Goal: Communication & Community: Answer question/provide support

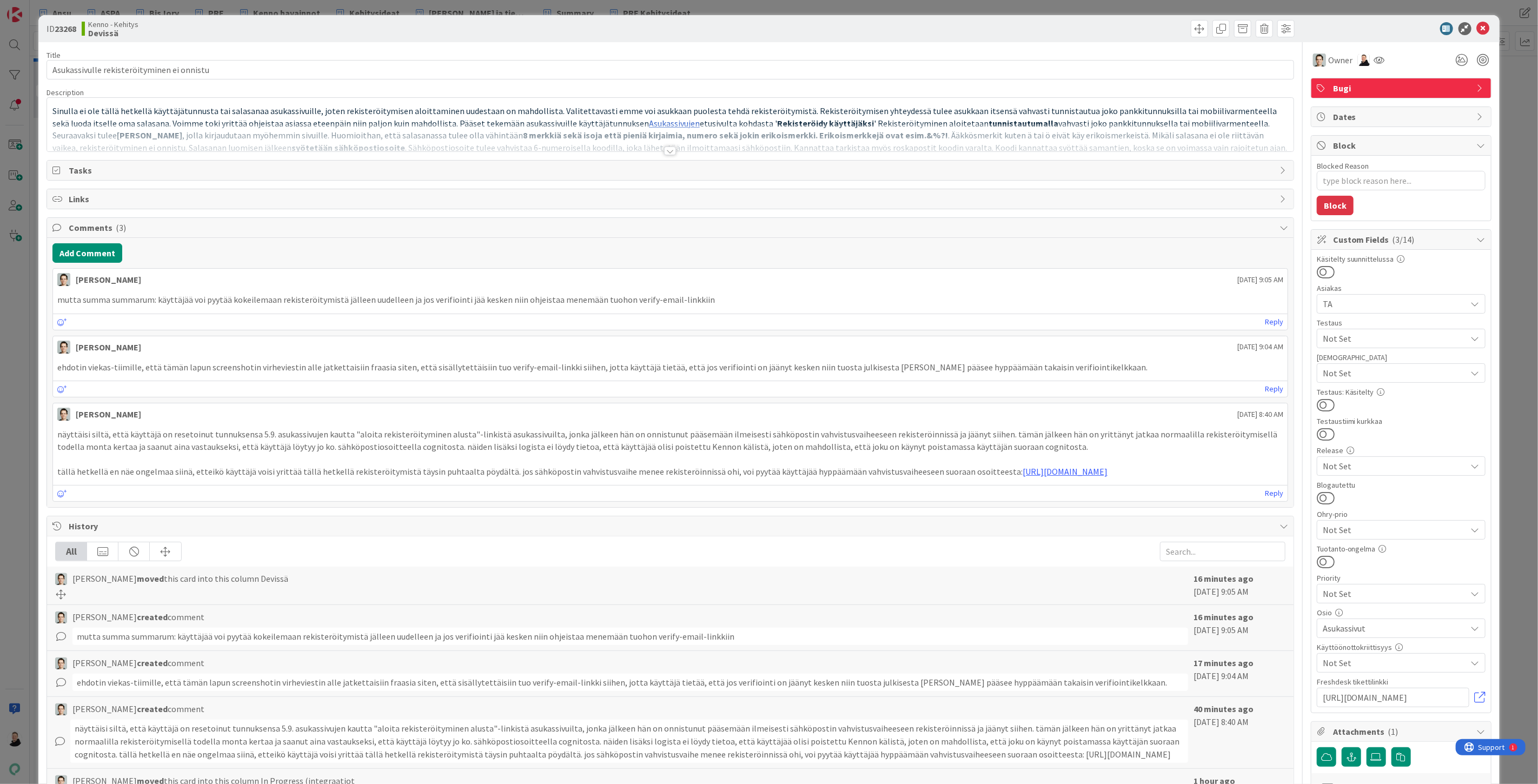
type textarea "x"
click at [664, 153] on div at bounding box center [670, 151] width 12 height 9
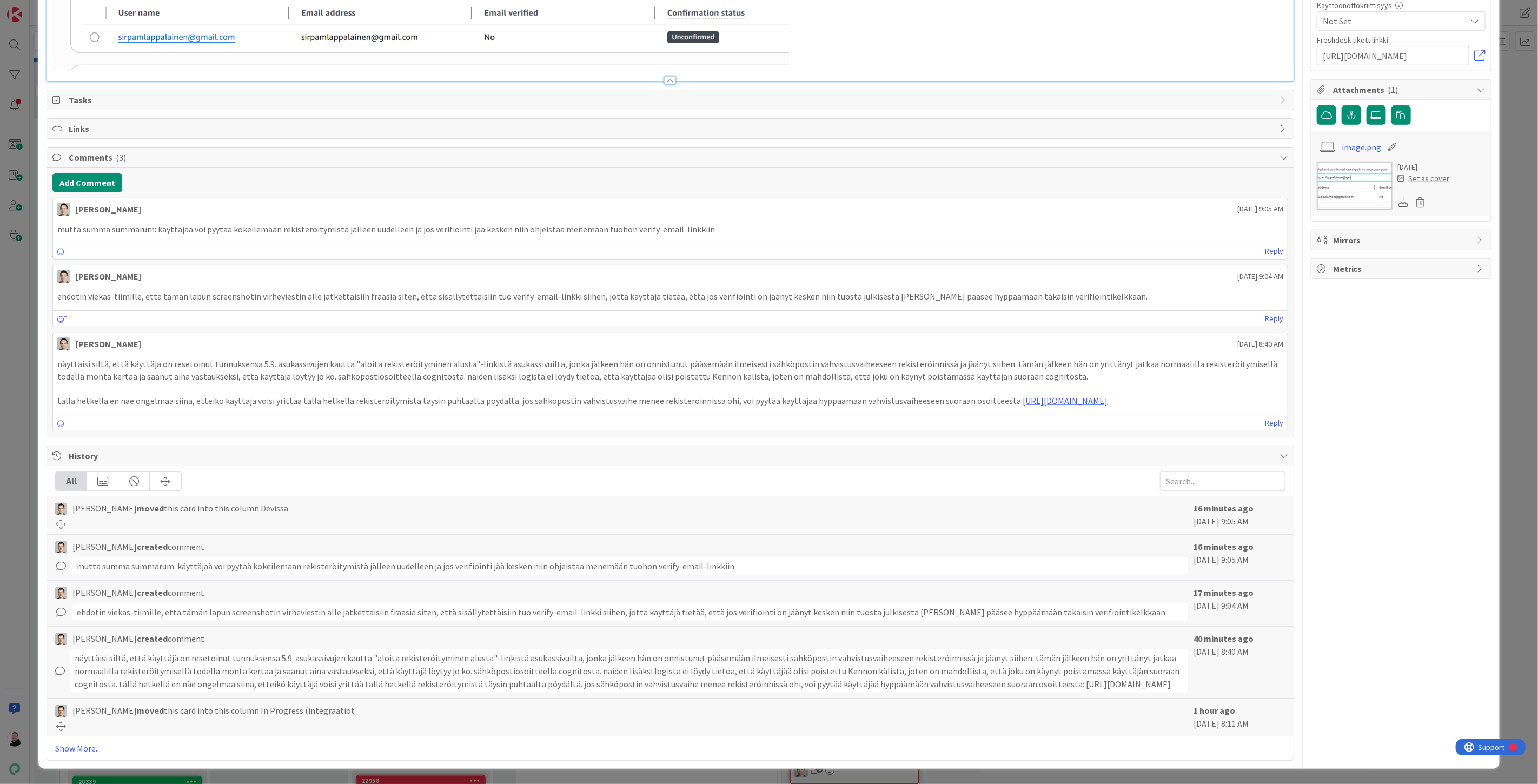
scroll to position [731, 0]
click at [92, 193] on button "Add Comment" at bounding box center [87, 183] width 70 height 20
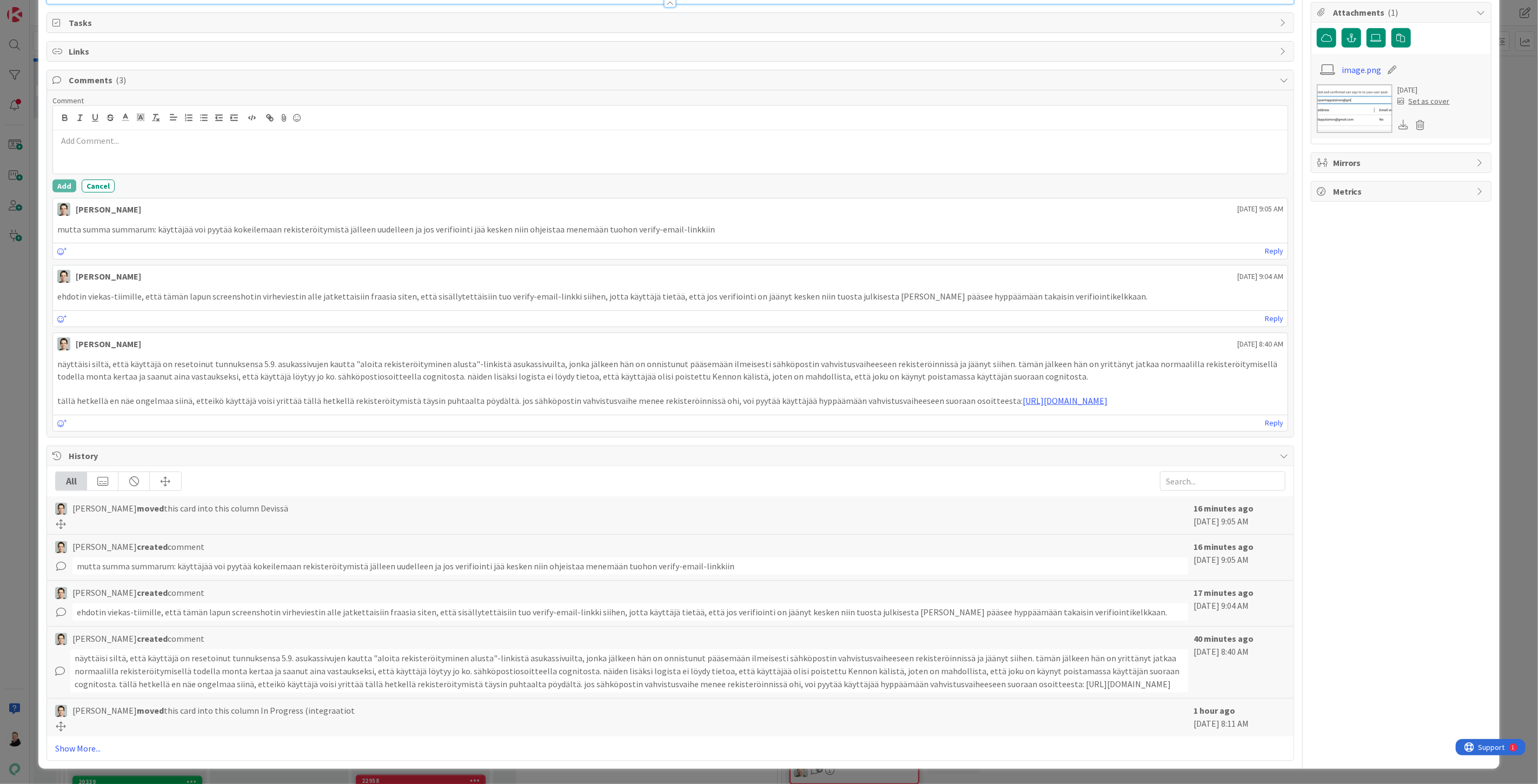
click at [112, 174] on div at bounding box center [670, 152] width 1235 height 43
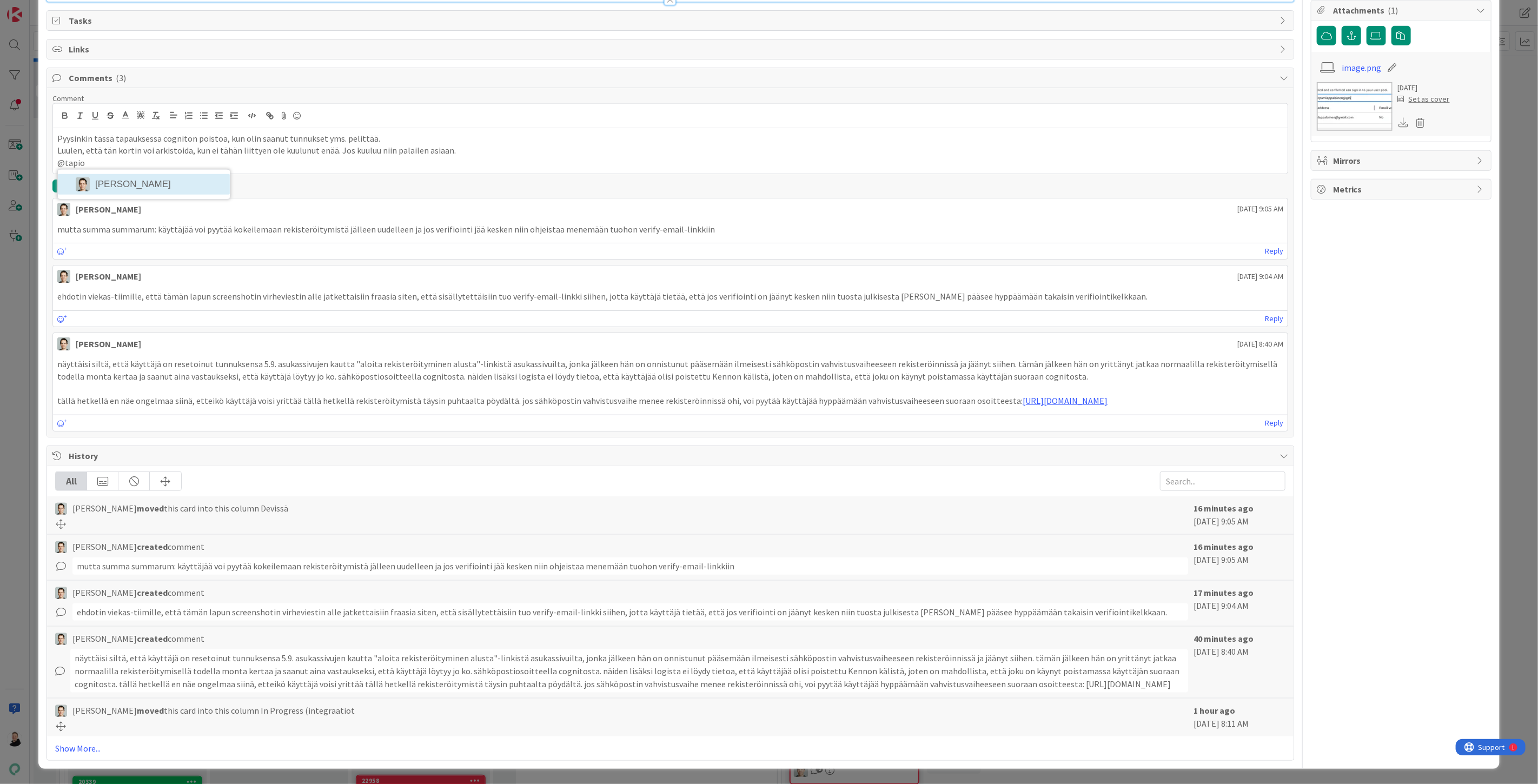
click at [153, 195] on li "[PERSON_NAME]" at bounding box center [143, 184] width 172 height 20
click at [58, 193] on button "Add" at bounding box center [64, 186] width 24 height 13
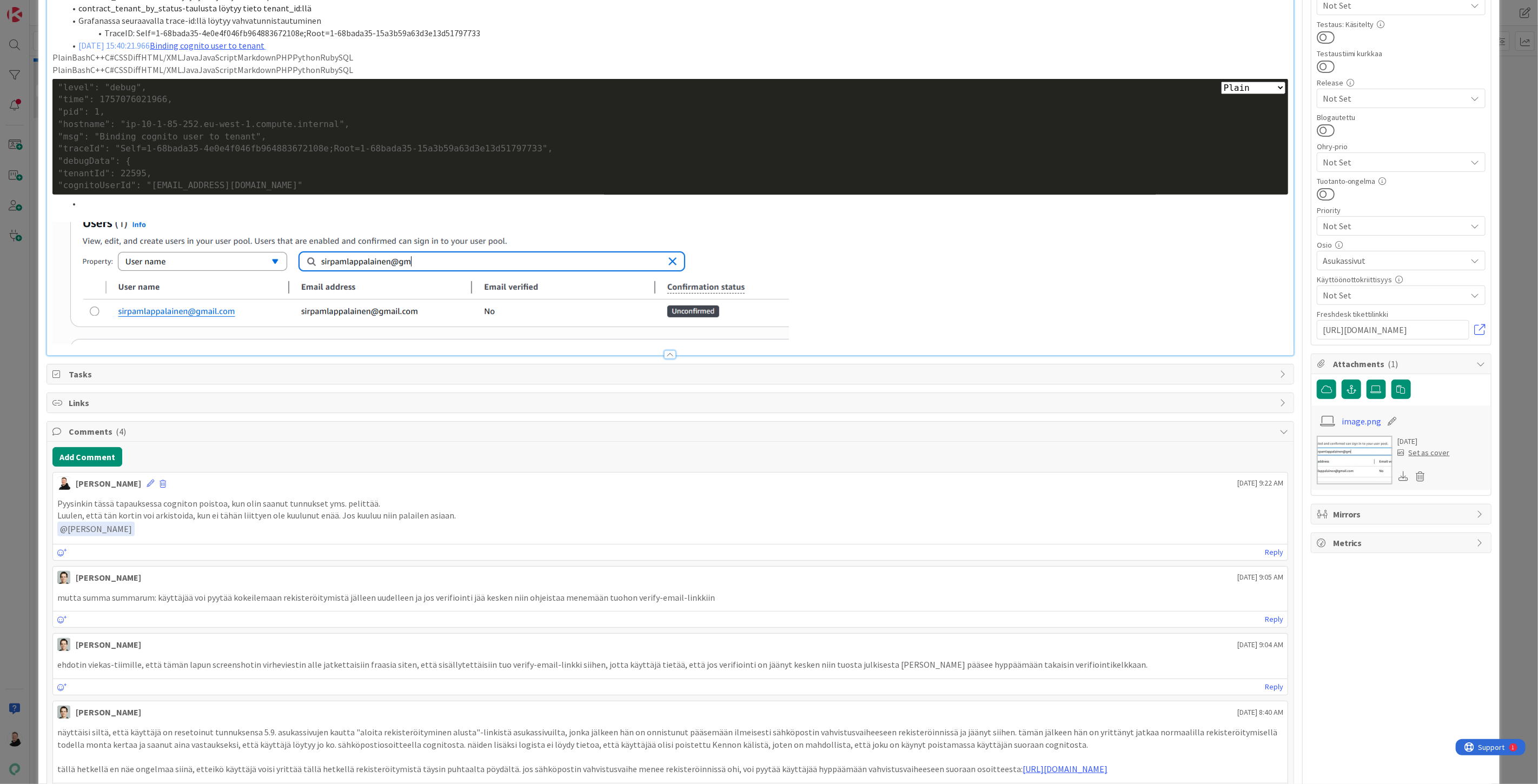
scroll to position [0, 0]
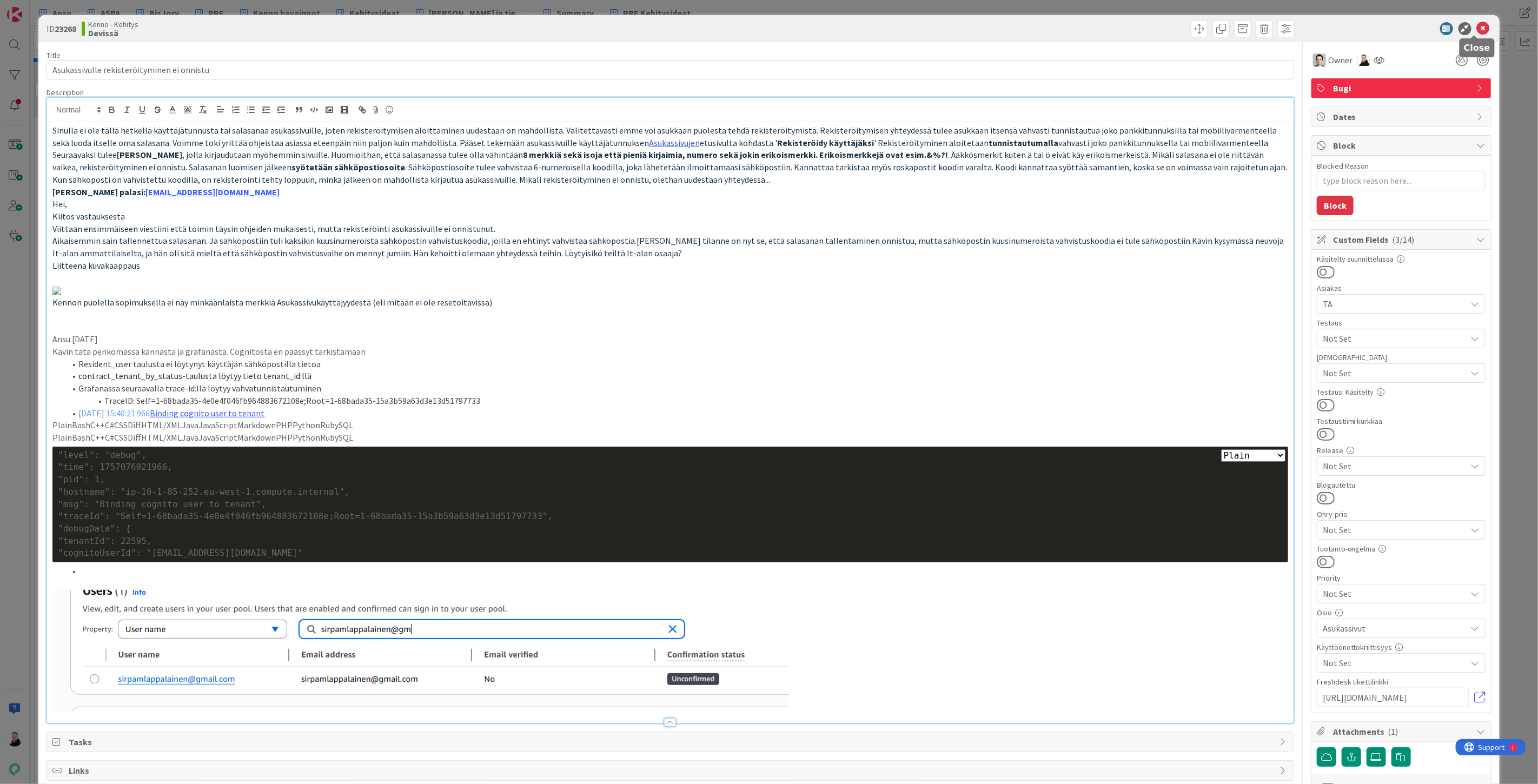
click at [1477, 30] on icon at bounding box center [1483, 29] width 13 height 13
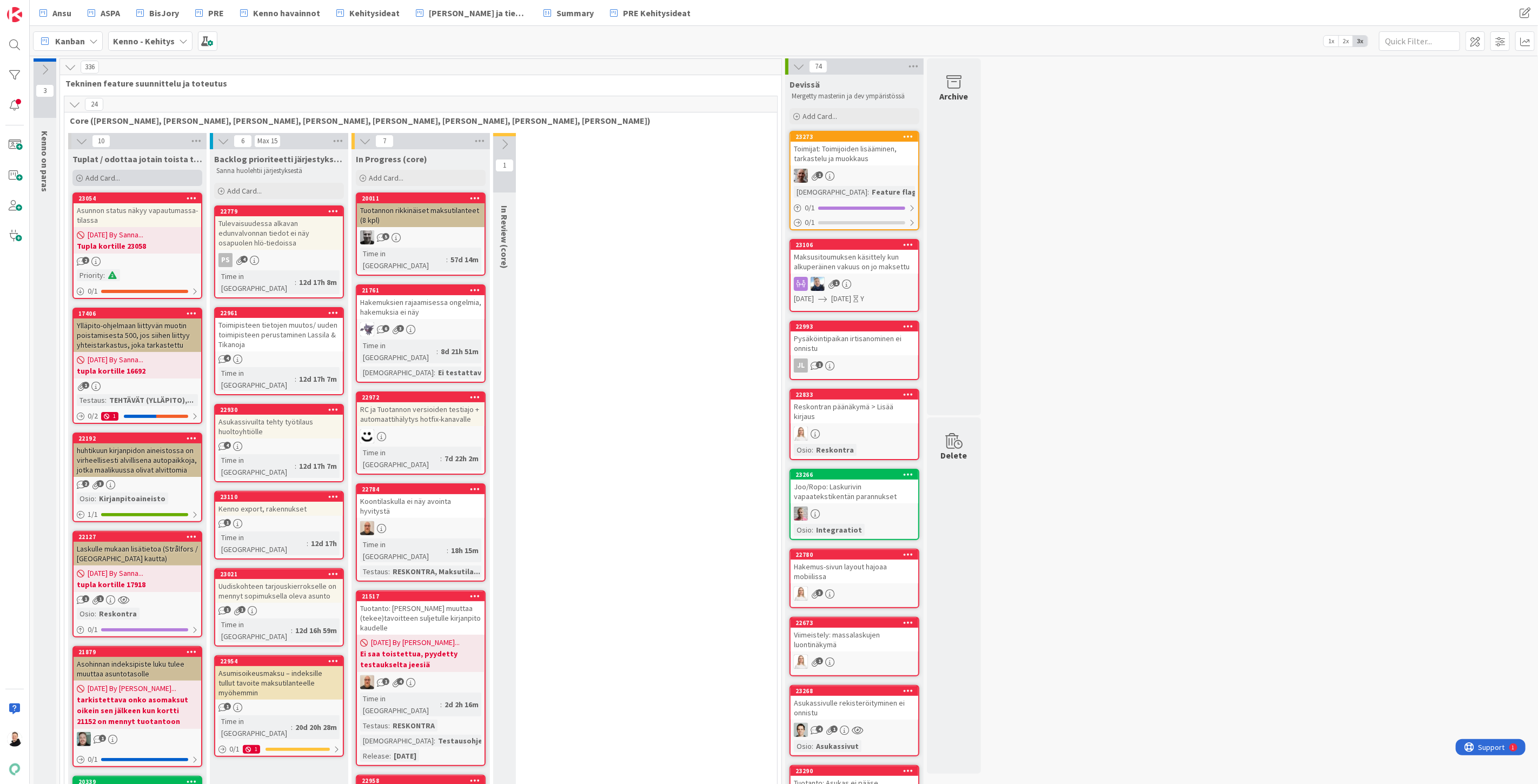
click at [87, 179] on span "Add Card..." at bounding box center [103, 178] width 35 height 10
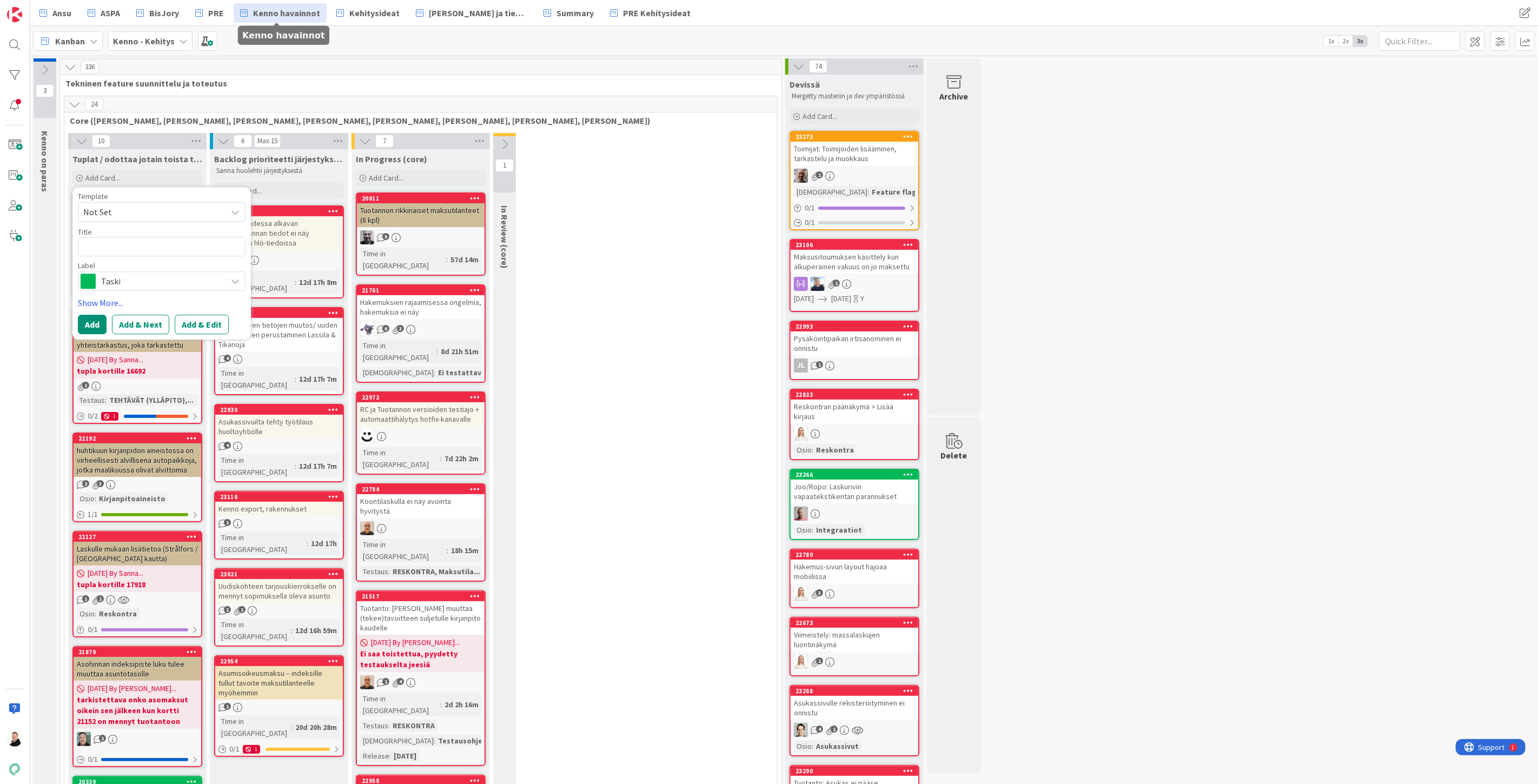
click at [265, 7] on span "Kenno havainnot" at bounding box center [287, 13] width 67 height 13
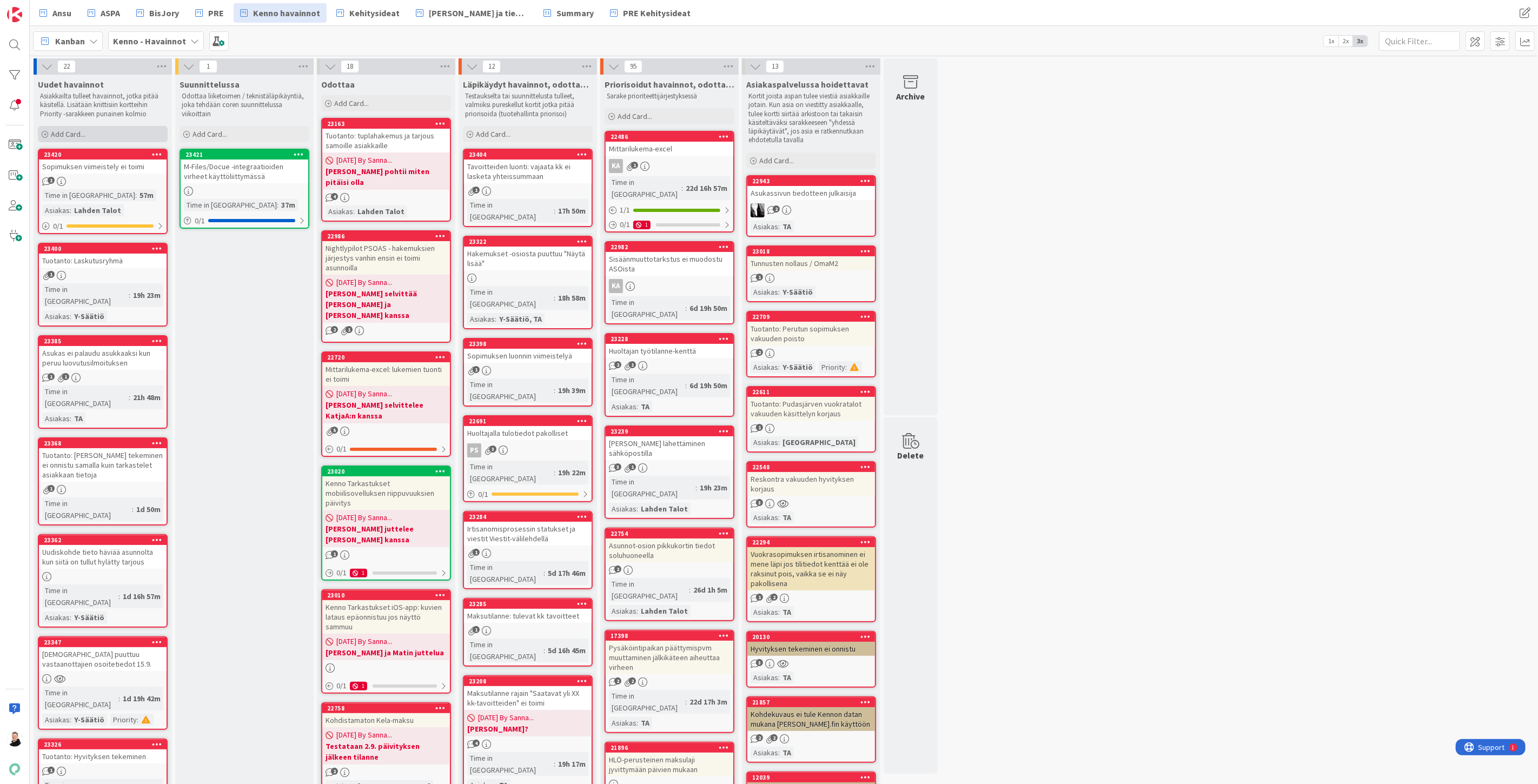
click at [50, 136] on div "Add Card..." at bounding box center [103, 134] width 130 height 16
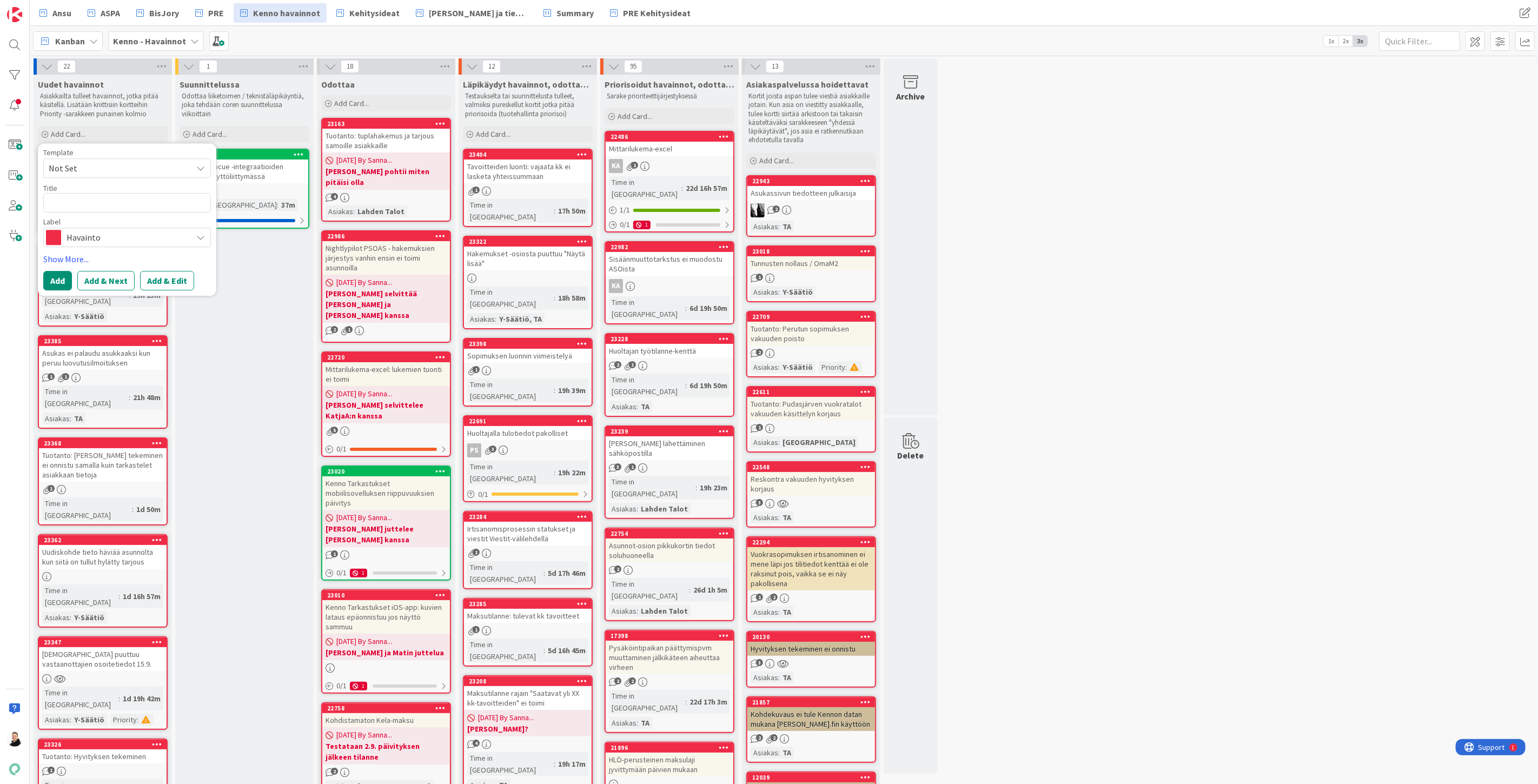
click at [76, 203] on textarea at bounding box center [127, 203] width 168 height 20
click at [87, 199] on textarea at bounding box center [127, 203] width 168 height 20
paste textarea "Tarjousten puutteelliset tiedot"
type textarea "x"
type textarea "Tarjousten puutteelliset tiedot"
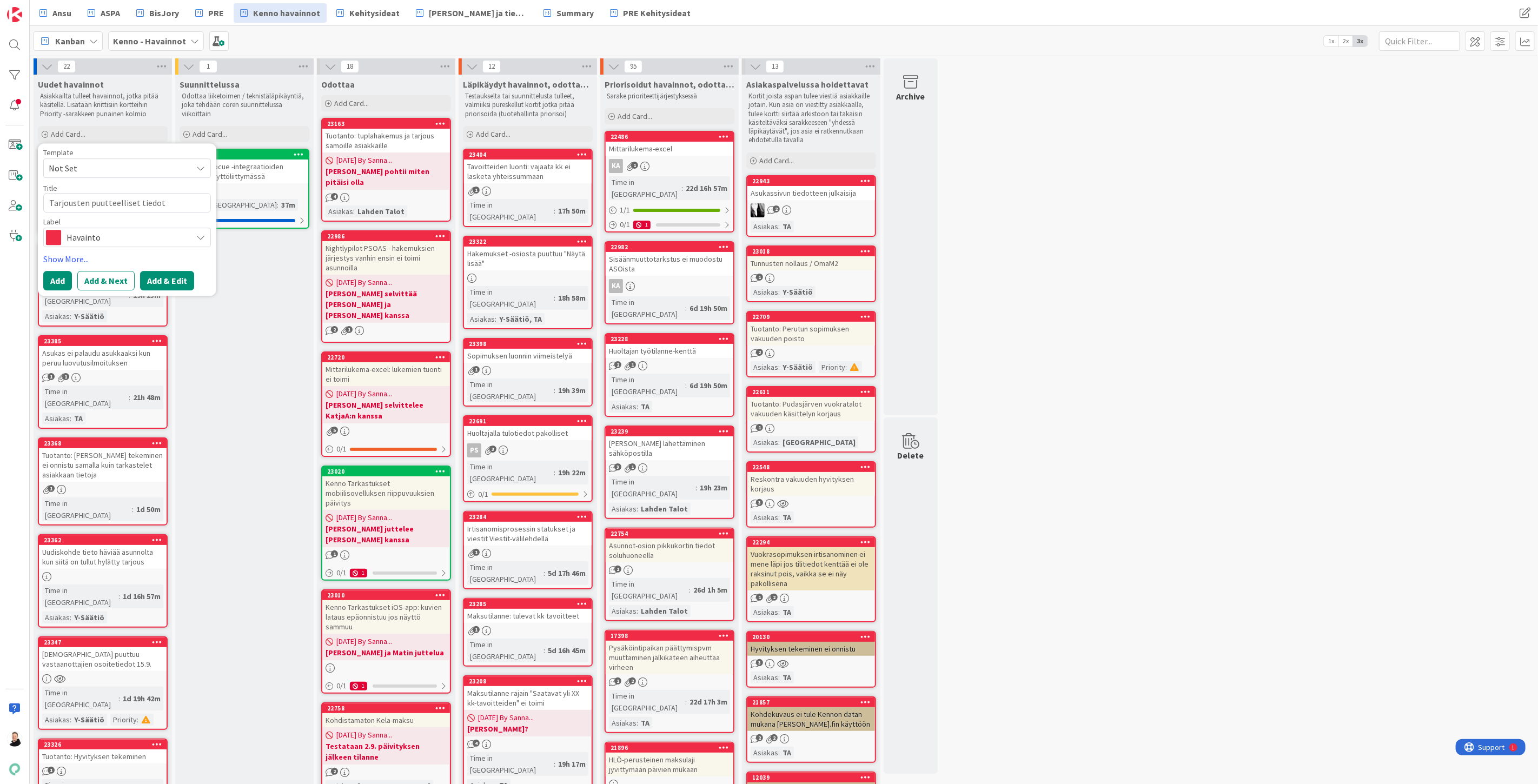
click at [157, 280] on button "Add & Edit" at bounding box center [167, 281] width 54 height 20
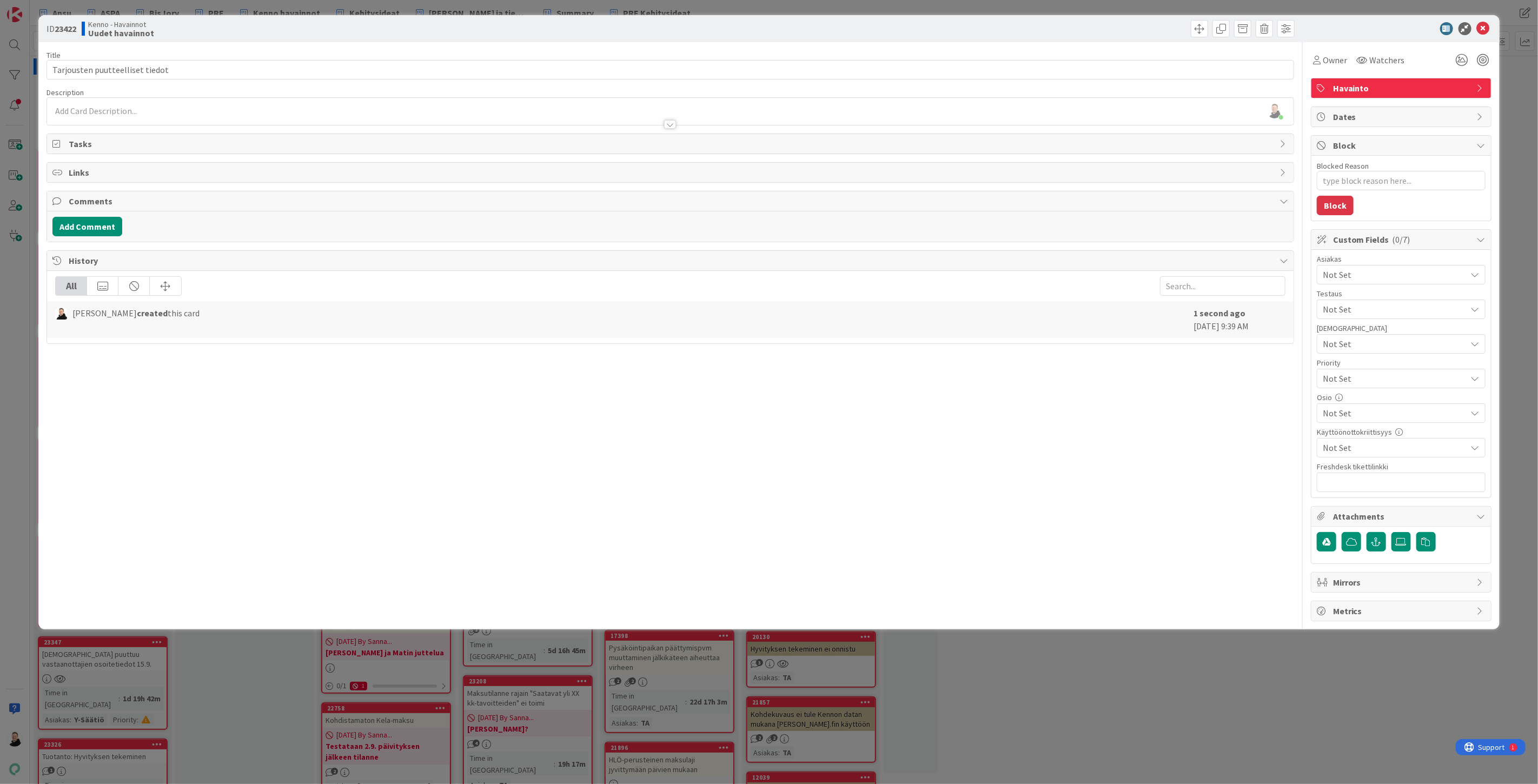
click at [61, 114] on div at bounding box center [670, 119] width 1247 height 11
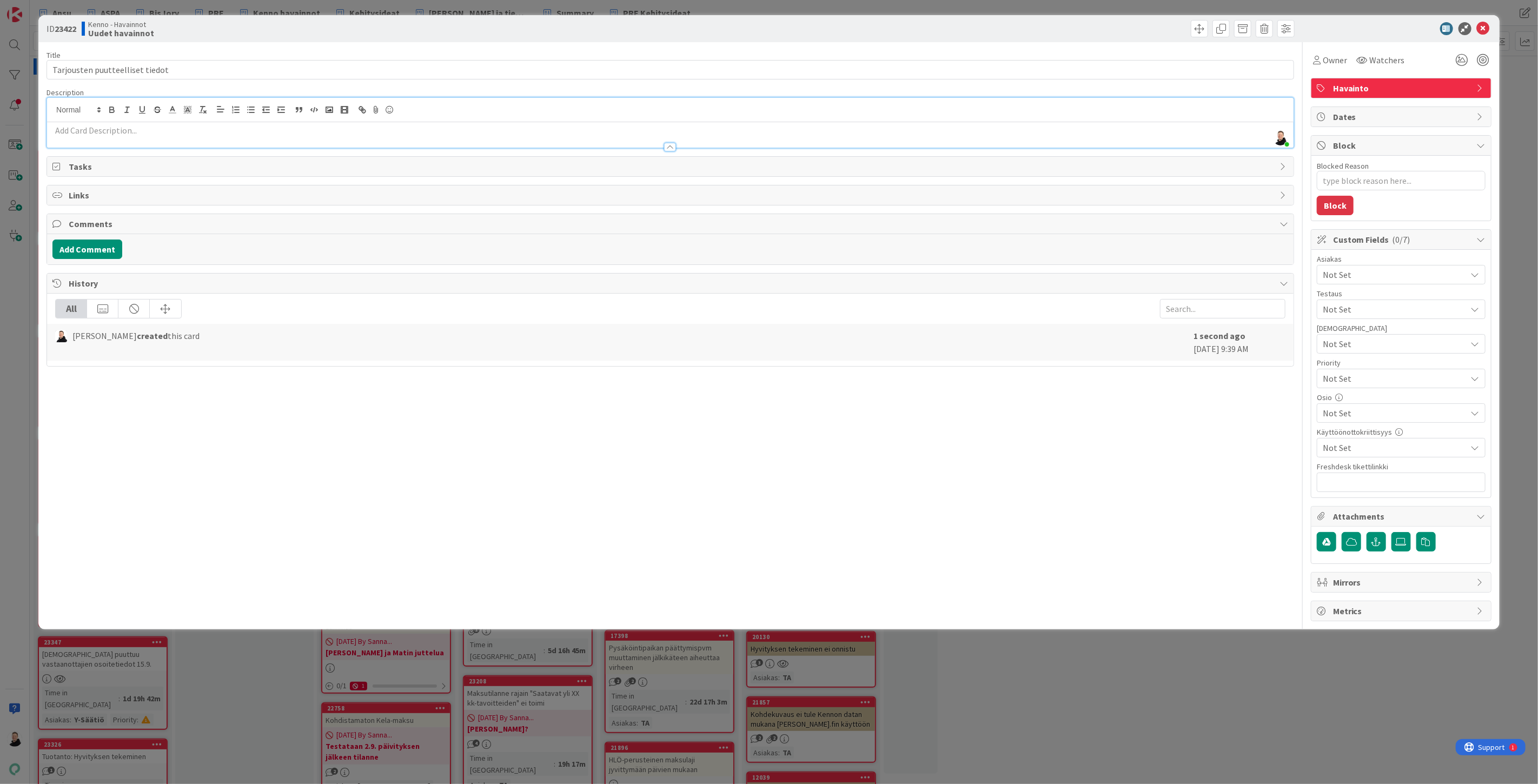
click at [59, 136] on div at bounding box center [670, 141] width 1247 height 11
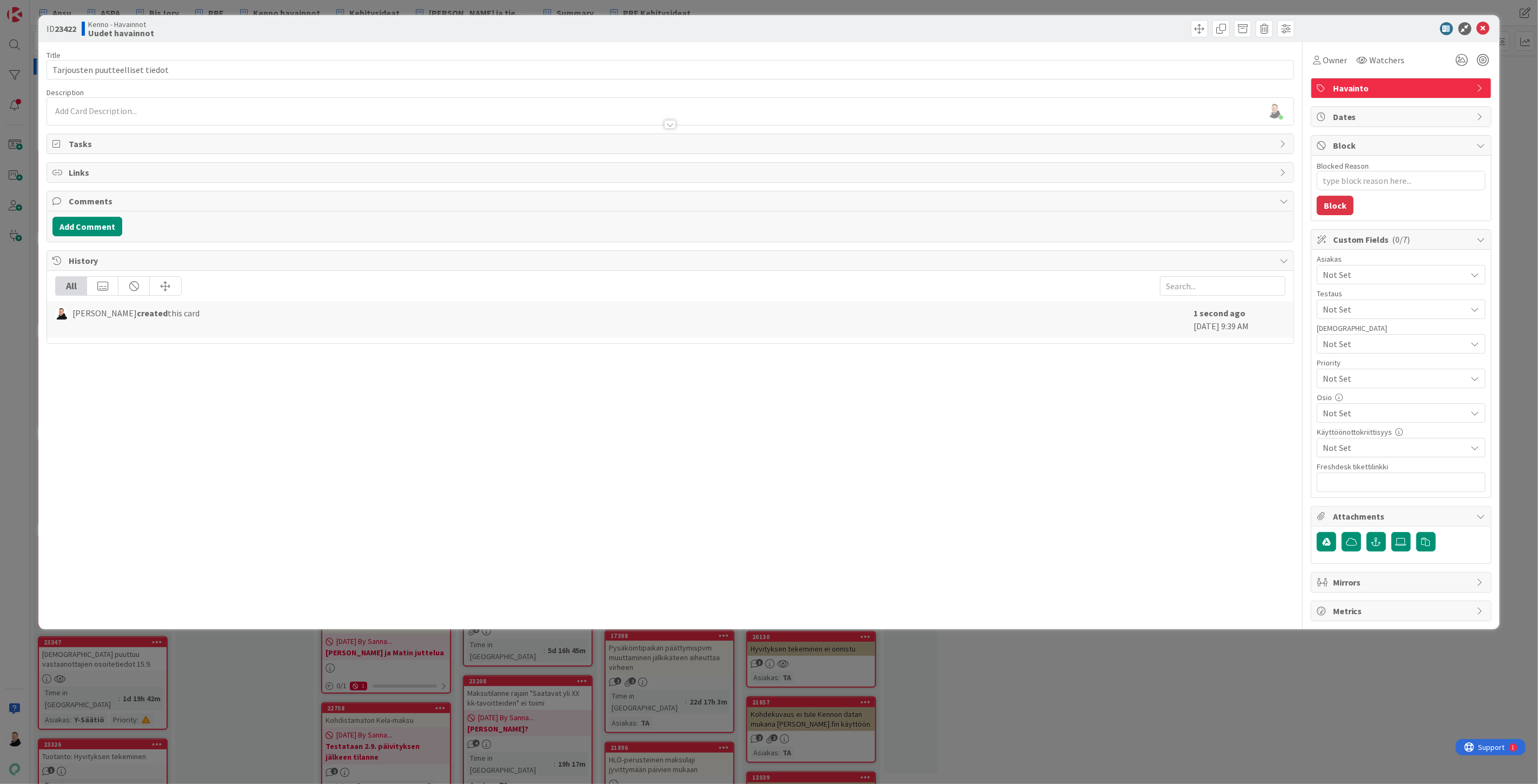
click at [62, 112] on p at bounding box center [670, 110] width 1236 height 12
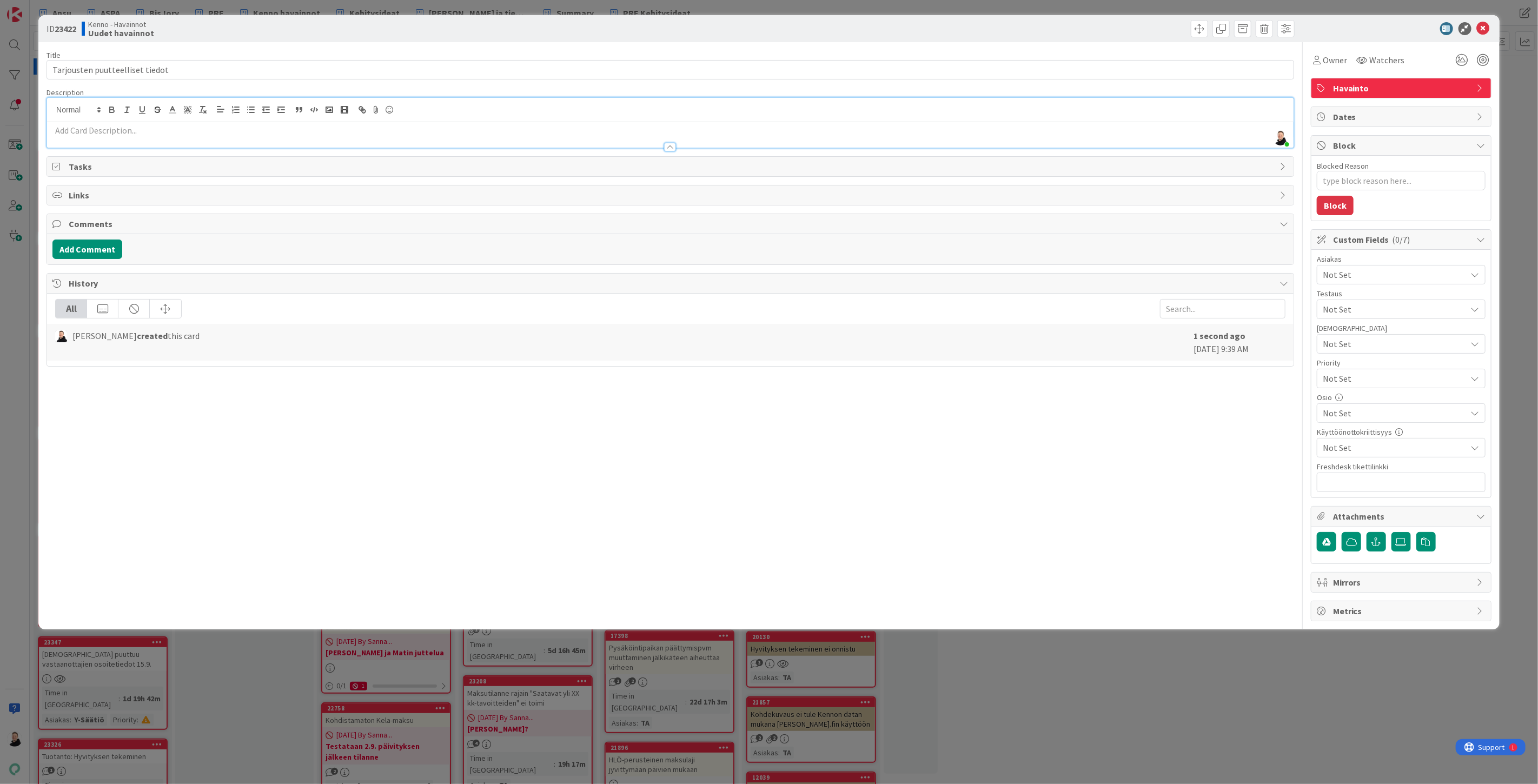
click at [61, 129] on p at bounding box center [670, 130] width 1236 height 12
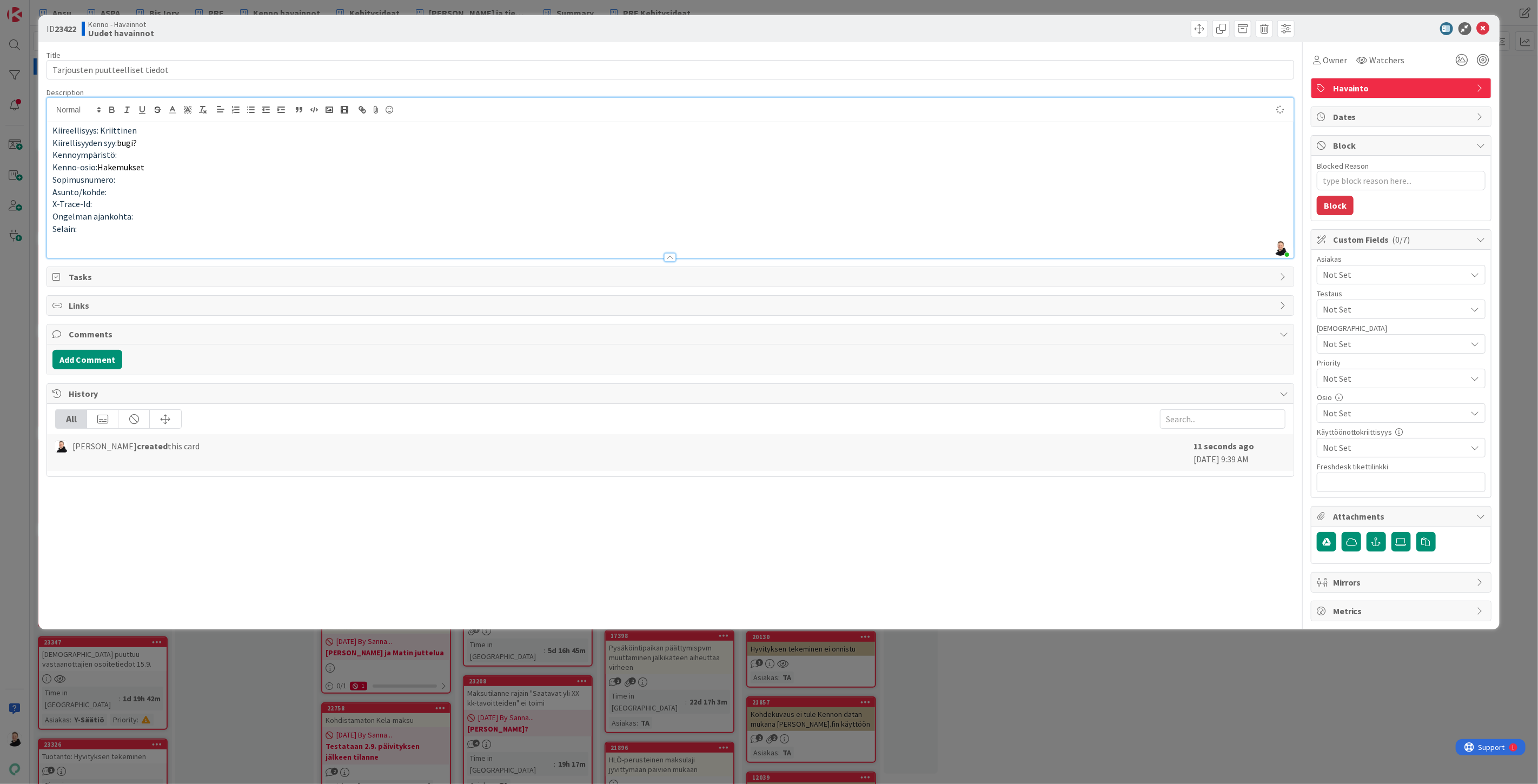
type textarea "x"
click at [1365, 485] on input "text" at bounding box center [1401, 483] width 168 height 20
paste input "[URL][DOMAIN_NAME]"
type input "[URL][DOMAIN_NAME]"
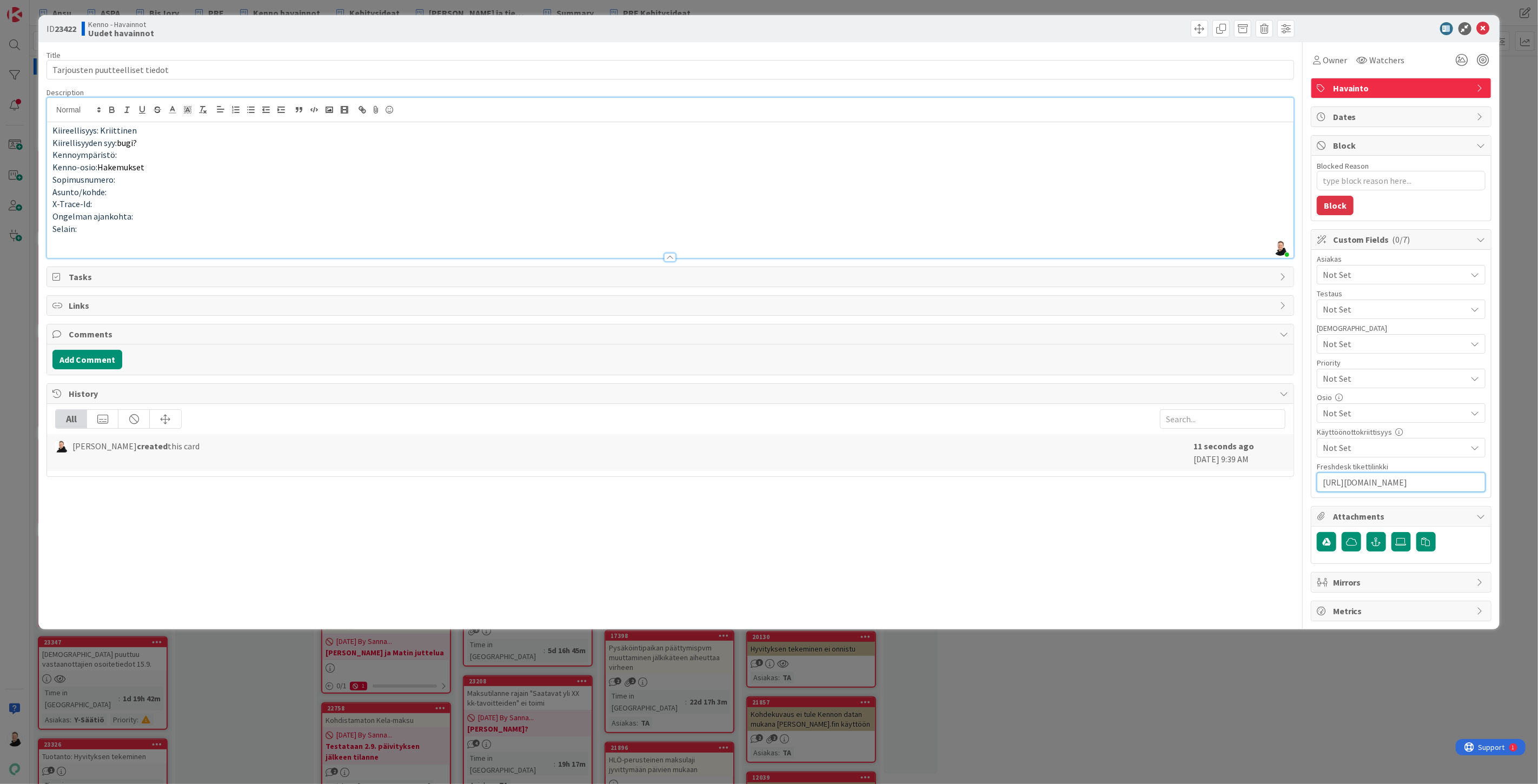
type textarea "x"
type input "[URL][DOMAIN_NAME]"
click at [1041, 551] on div "Title 31 / 128 Tarjousten puutteelliset tiedot Description [PERSON_NAME] just j…" at bounding box center [670, 331] width 1248 height 579
click at [1377, 54] on span "Watchers" at bounding box center [1387, 60] width 35 height 13
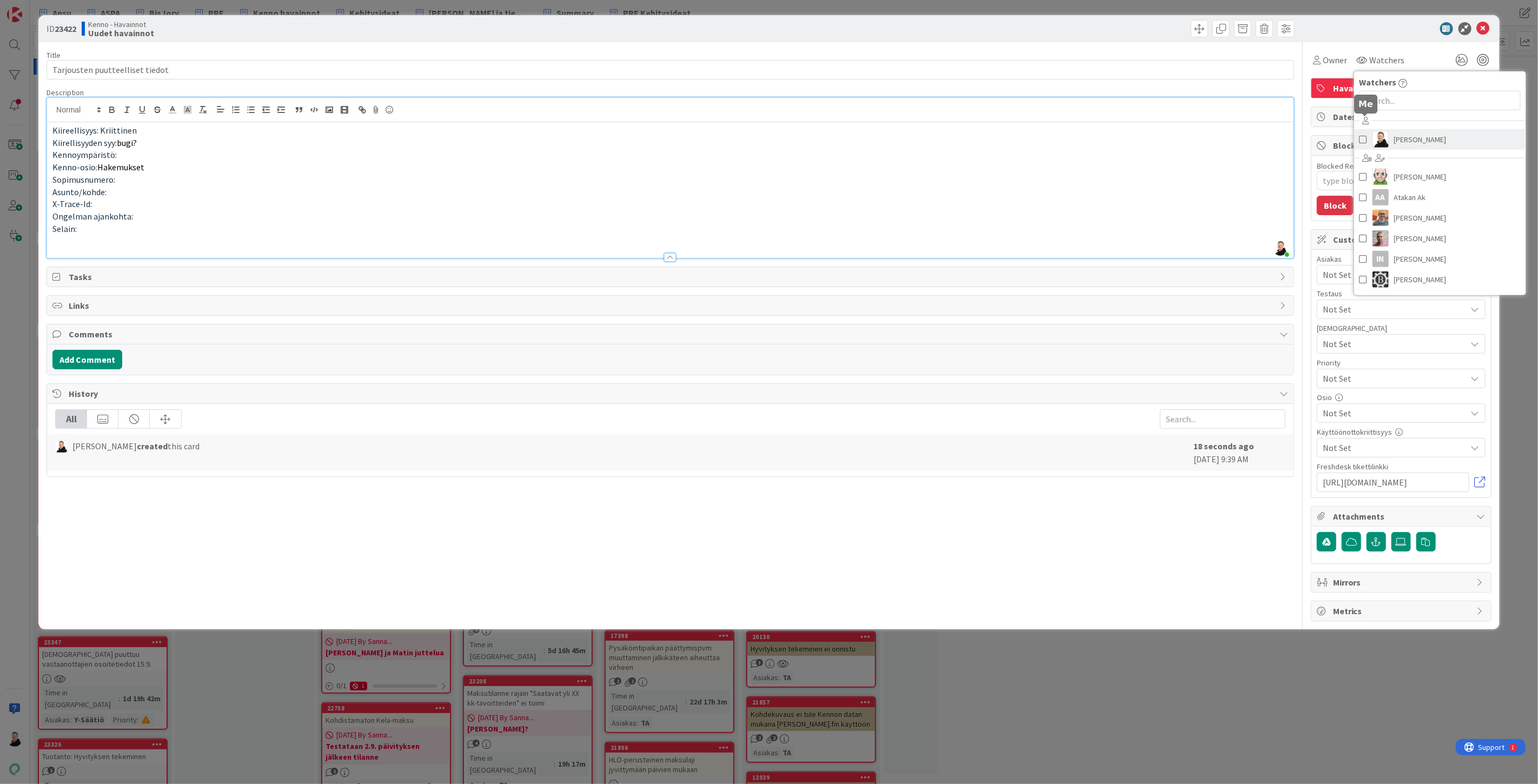
click at [1392, 142] on link "[PERSON_NAME]" at bounding box center [1440, 139] width 172 height 20
click at [1133, 153] on p "Kennoympäristö:" at bounding box center [670, 155] width 1236 height 12
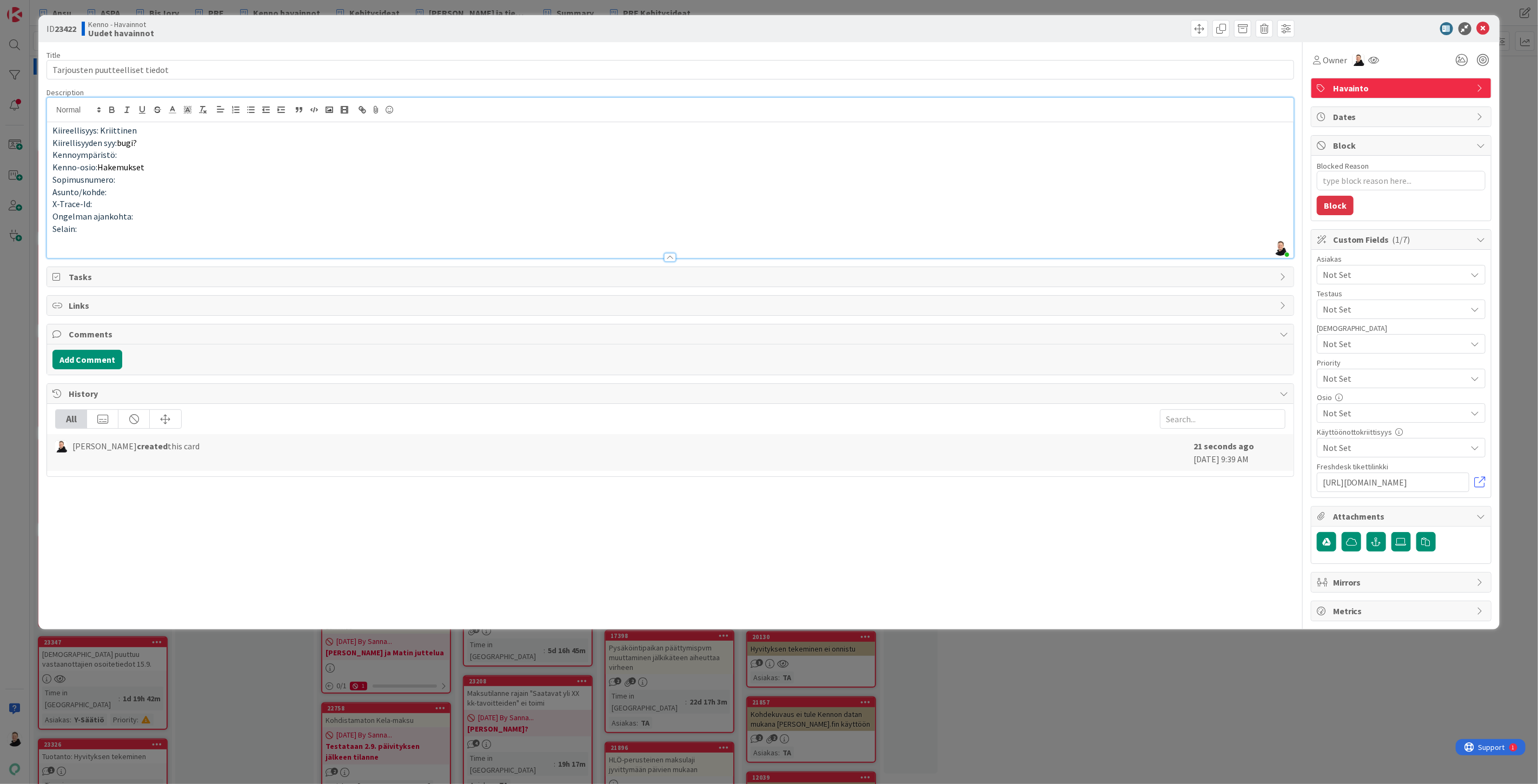
click at [1364, 266] on div "Not Set" at bounding box center [1401, 275] width 168 height 20
click at [1363, 366] on span "Lahden Talot" at bounding box center [1357, 358] width 49 height 16
click at [1145, 176] on p "Sopimusnumero:" at bounding box center [670, 180] width 1236 height 12
click at [1364, 412] on span "Not Set" at bounding box center [1395, 413] width 144 height 13
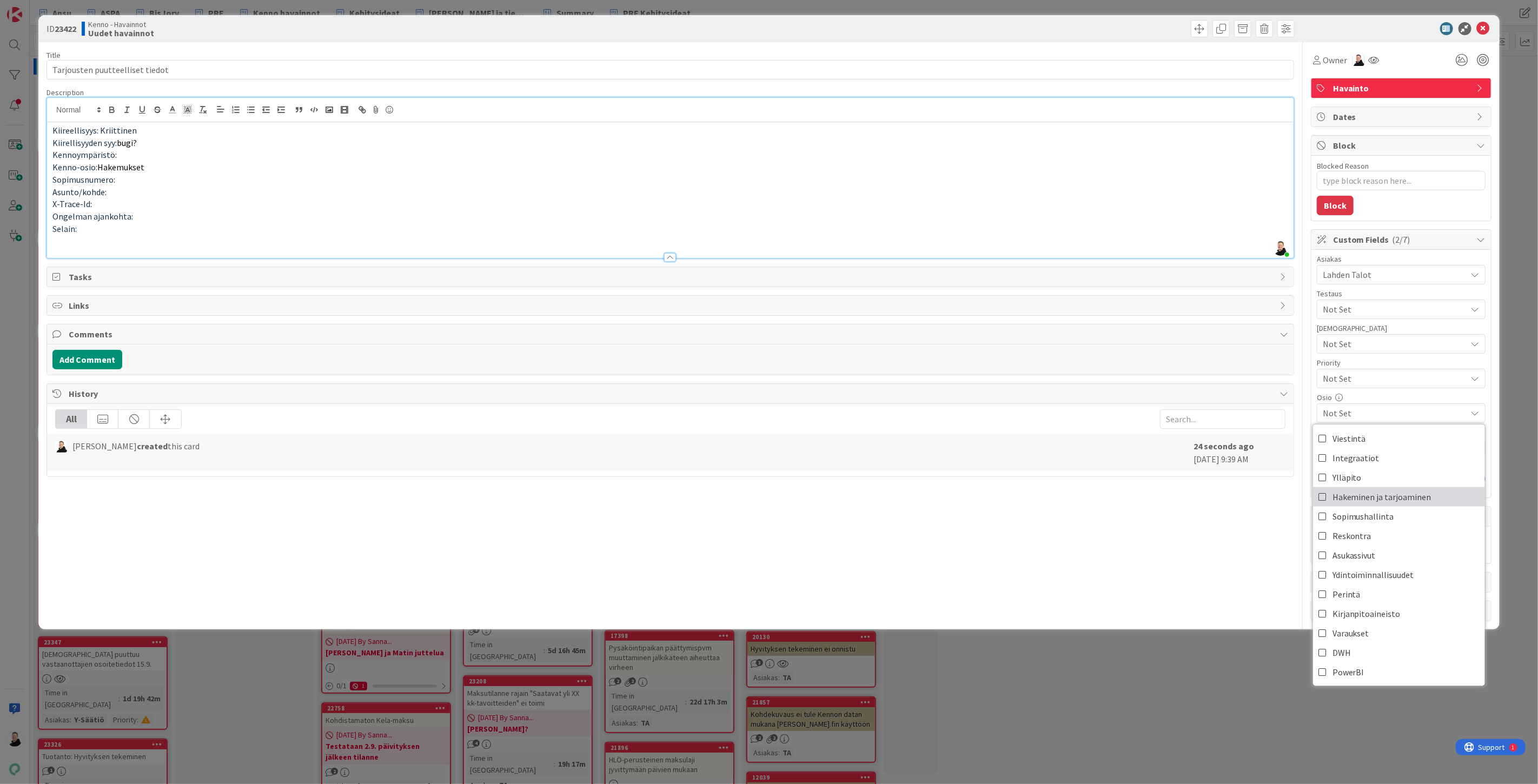
click at [1326, 498] on icon at bounding box center [1322, 497] width 9 height 16
click at [1230, 549] on div "Title 31 / 128 Tarjousten puutteelliset tiedot Description [PERSON_NAME] just j…" at bounding box center [670, 331] width 1248 height 579
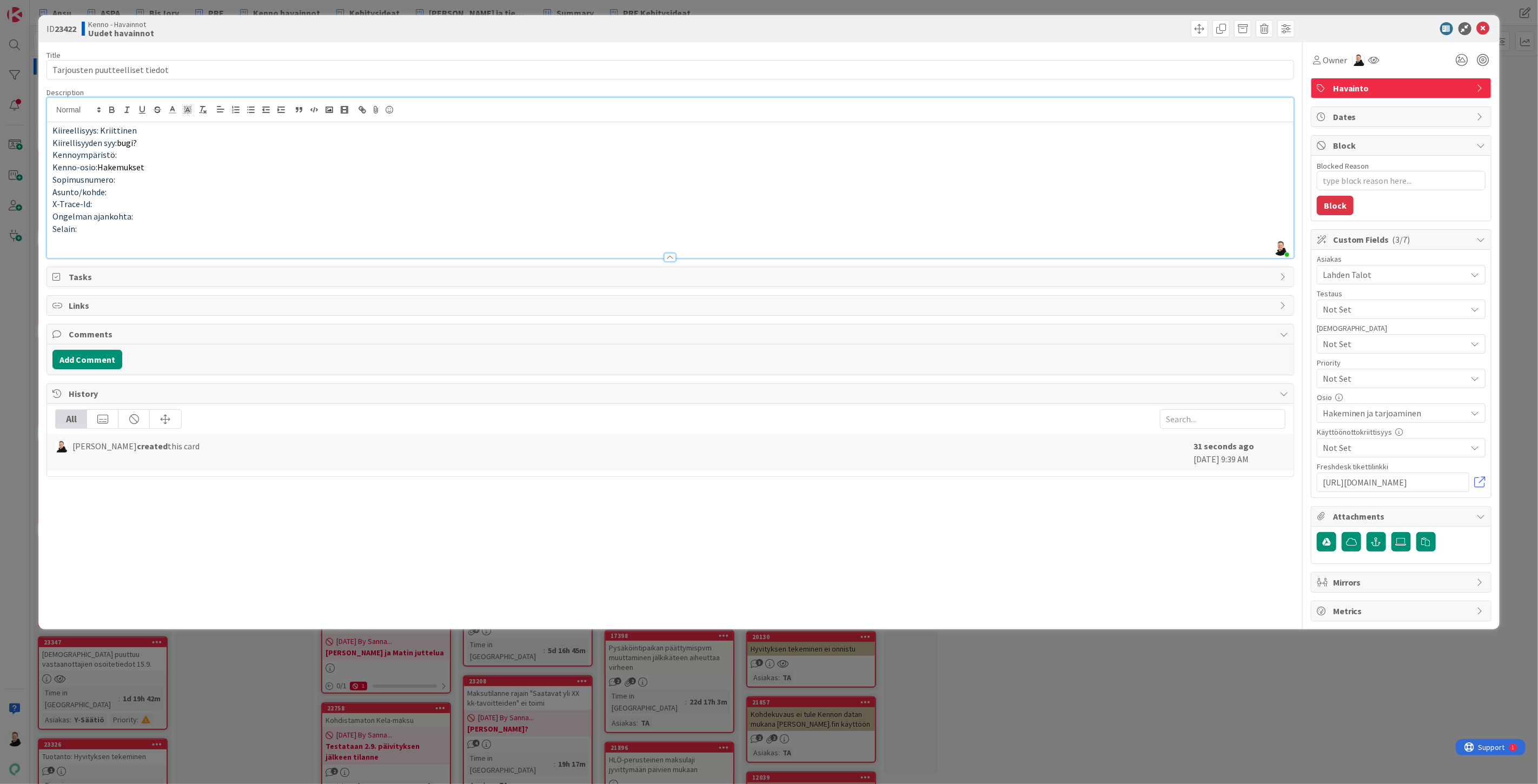
click at [122, 234] on p "Selain:" at bounding box center [670, 229] width 1236 height 12
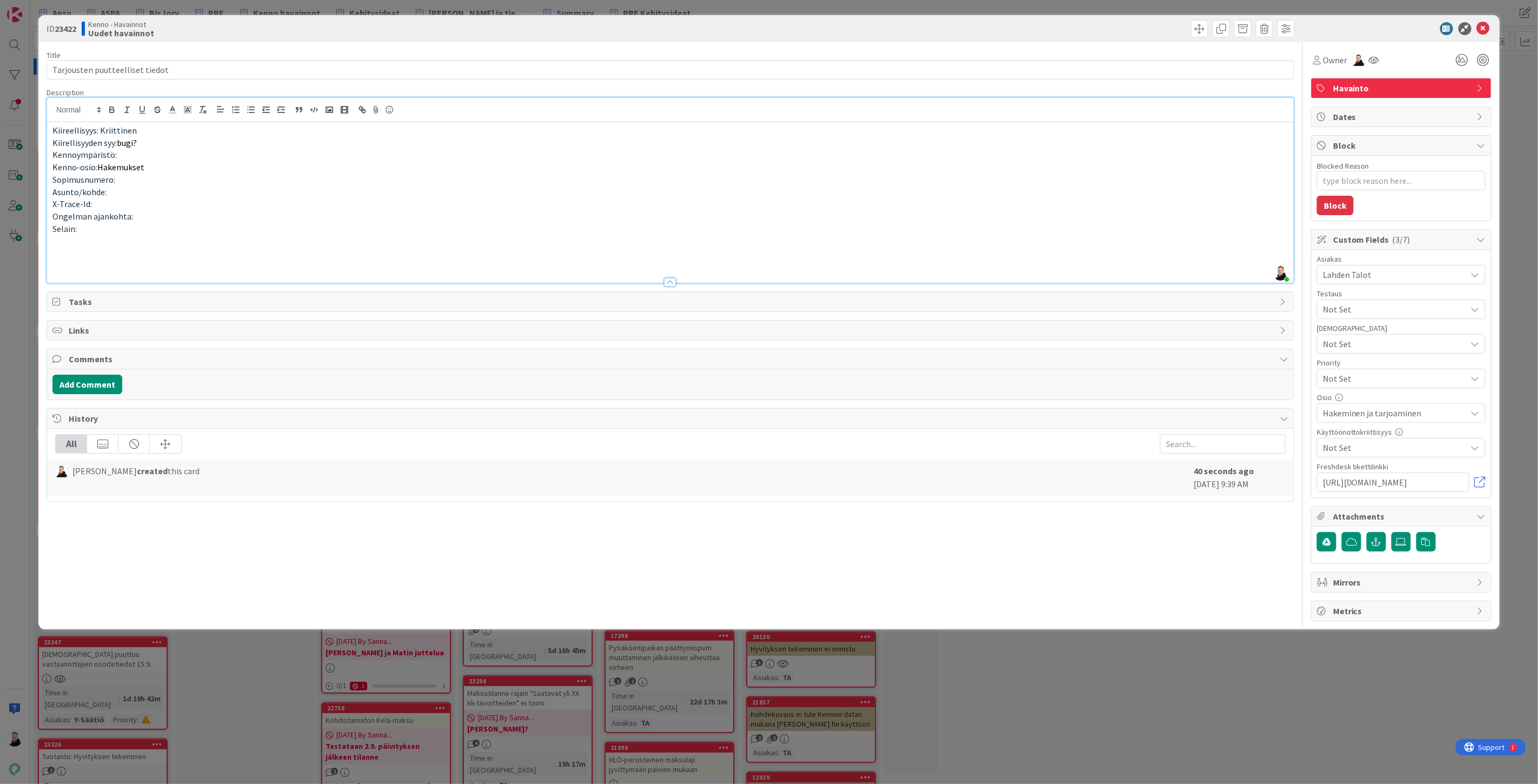
click at [57, 255] on p at bounding box center [670, 253] width 1236 height 12
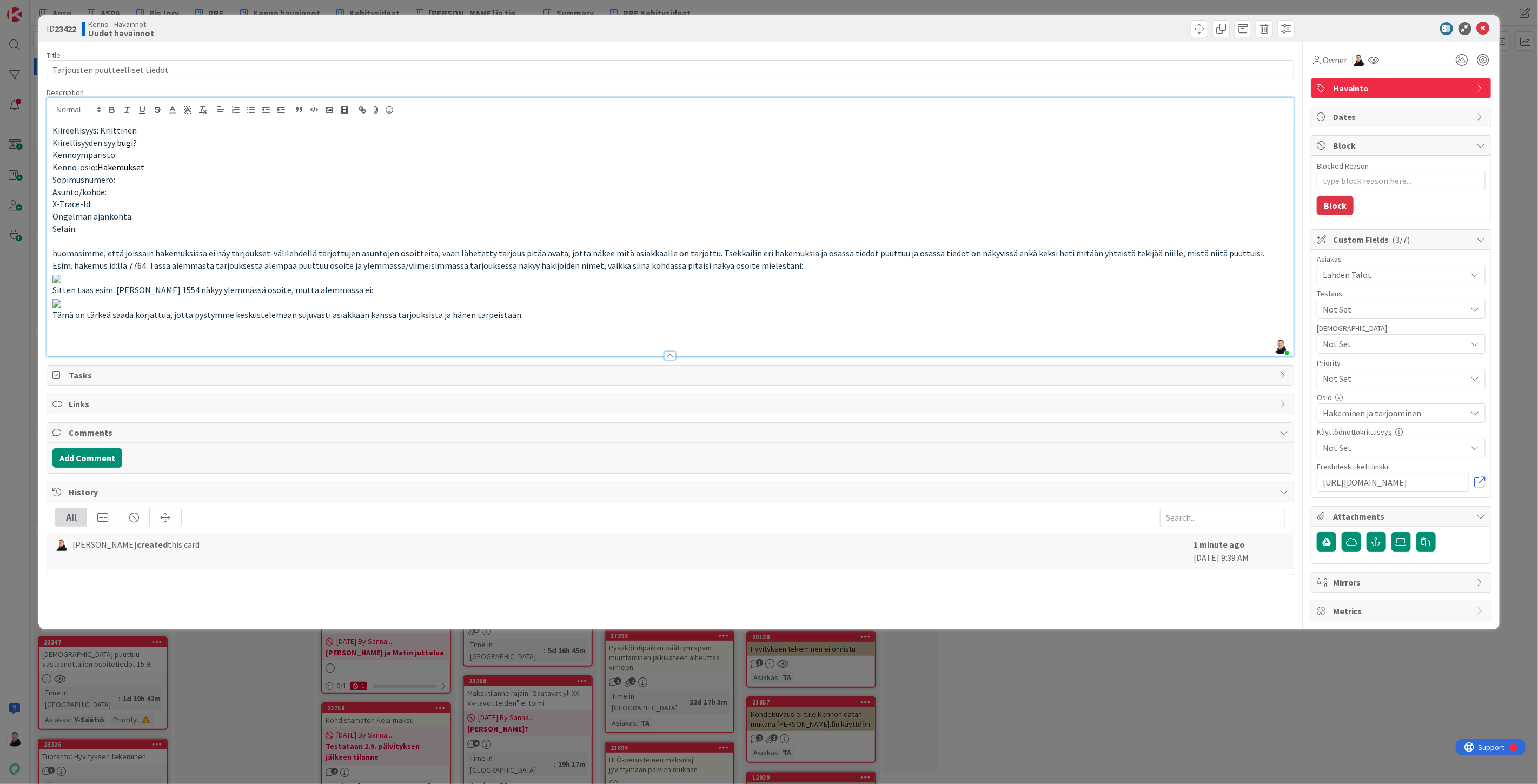
click at [803, 263] on p "Esim. hakemus id:llä 7764. Tässä aiemmasta tarjouksesta alempaa puuttuu osoite …" at bounding box center [670, 266] width 1236 height 12
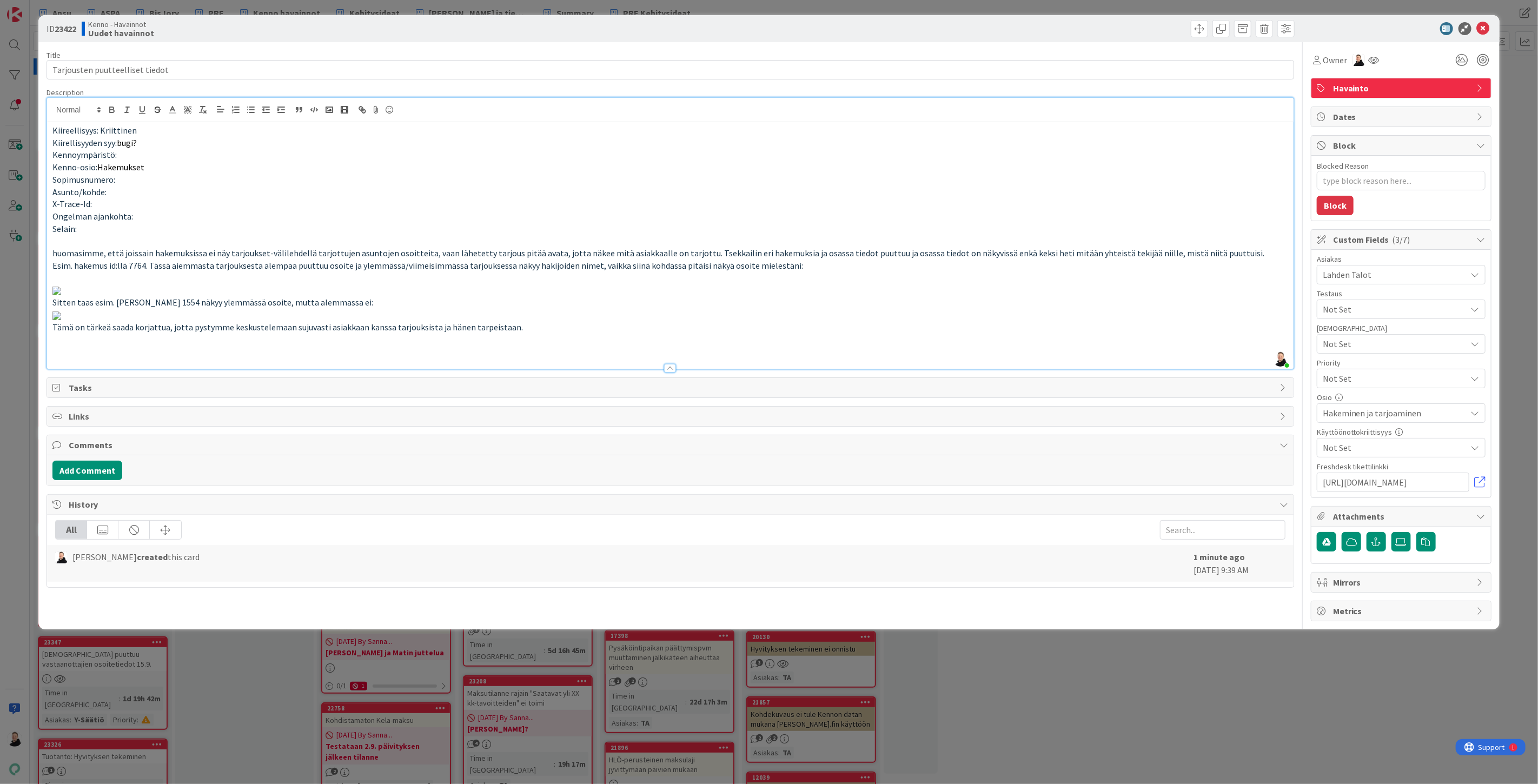
scroll to position [852, 0]
click at [733, 284] on p at bounding box center [670, 290] width 1236 height 12
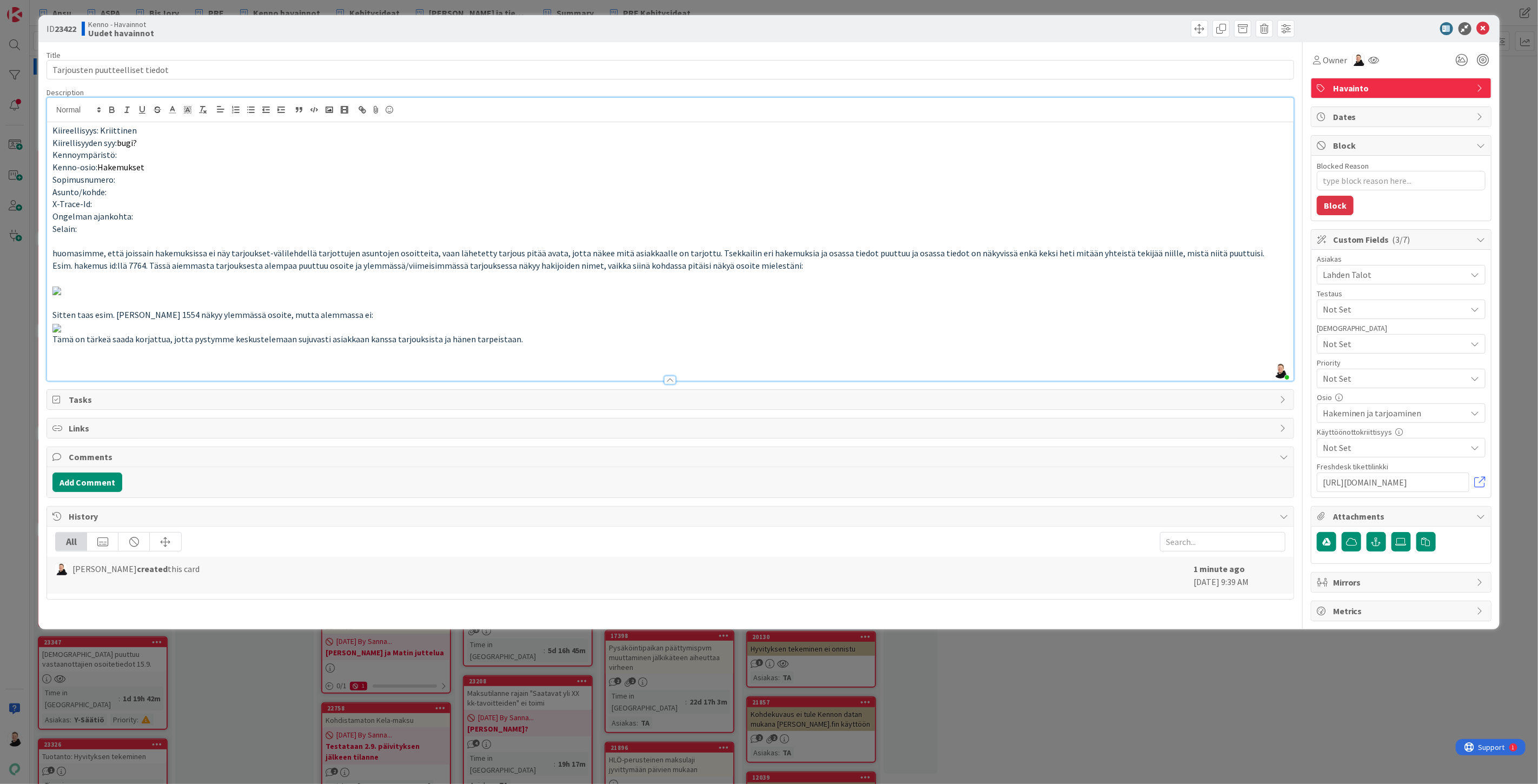
click at [378, 308] on p "Sitten taas esim. [PERSON_NAME] 1554 näkyy ylemmässä osoite, mutta alemmassa ei:" at bounding box center [670, 314] width 1236 height 12
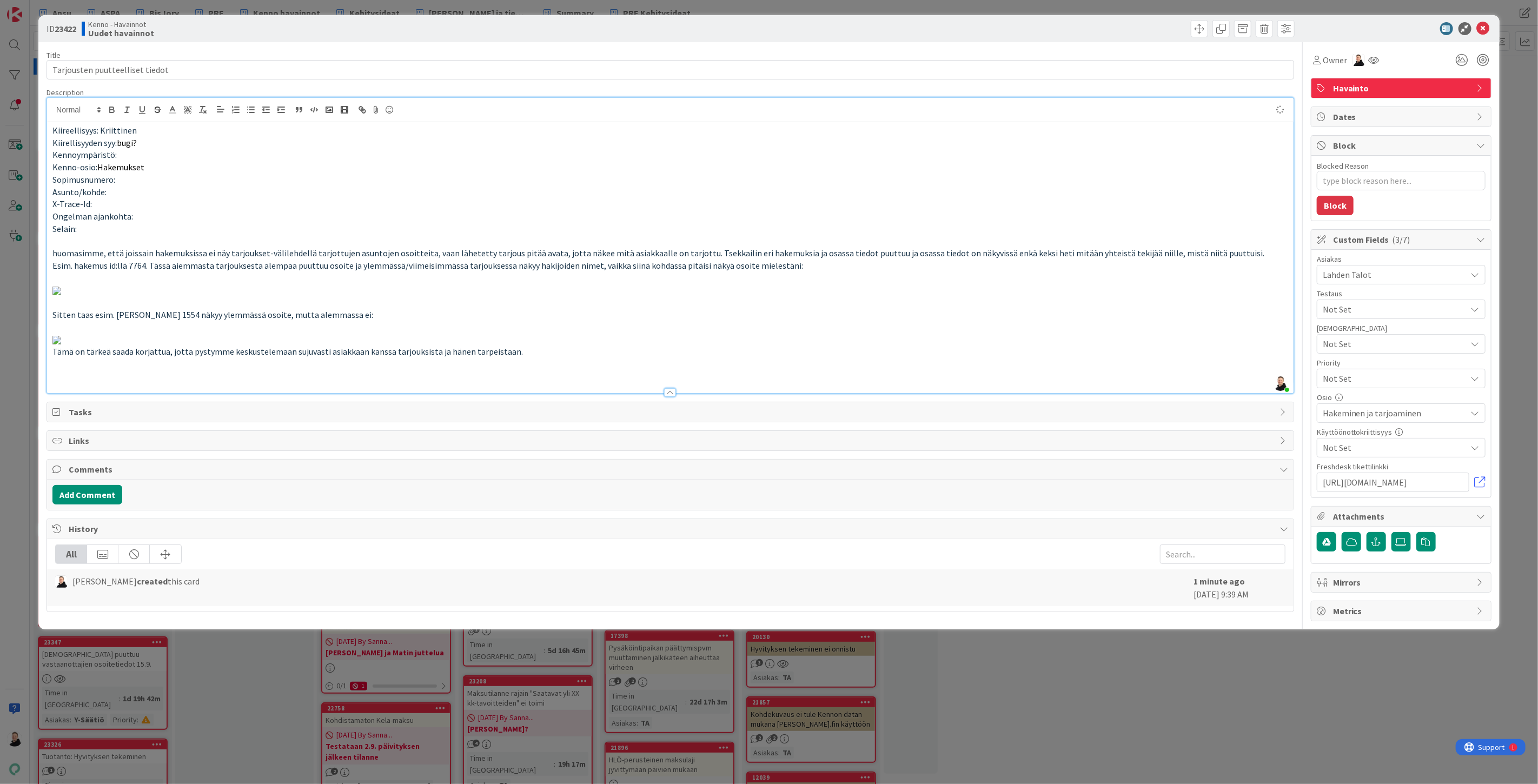
scroll to position [1117, 0]
click at [760, 345] on p at bounding box center [670, 339] width 1236 height 12
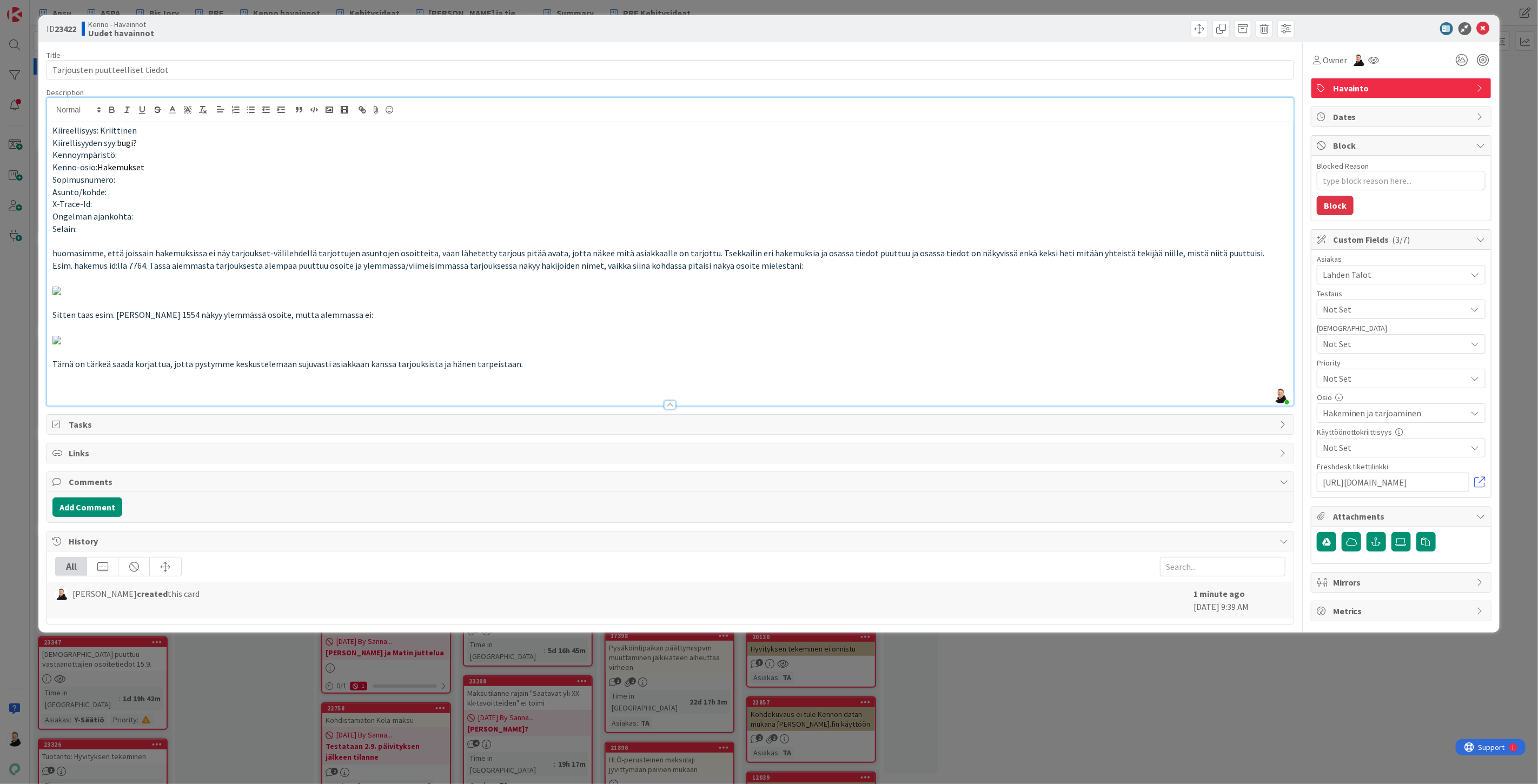
click at [528, 382] on p at bounding box center [670, 376] width 1236 height 12
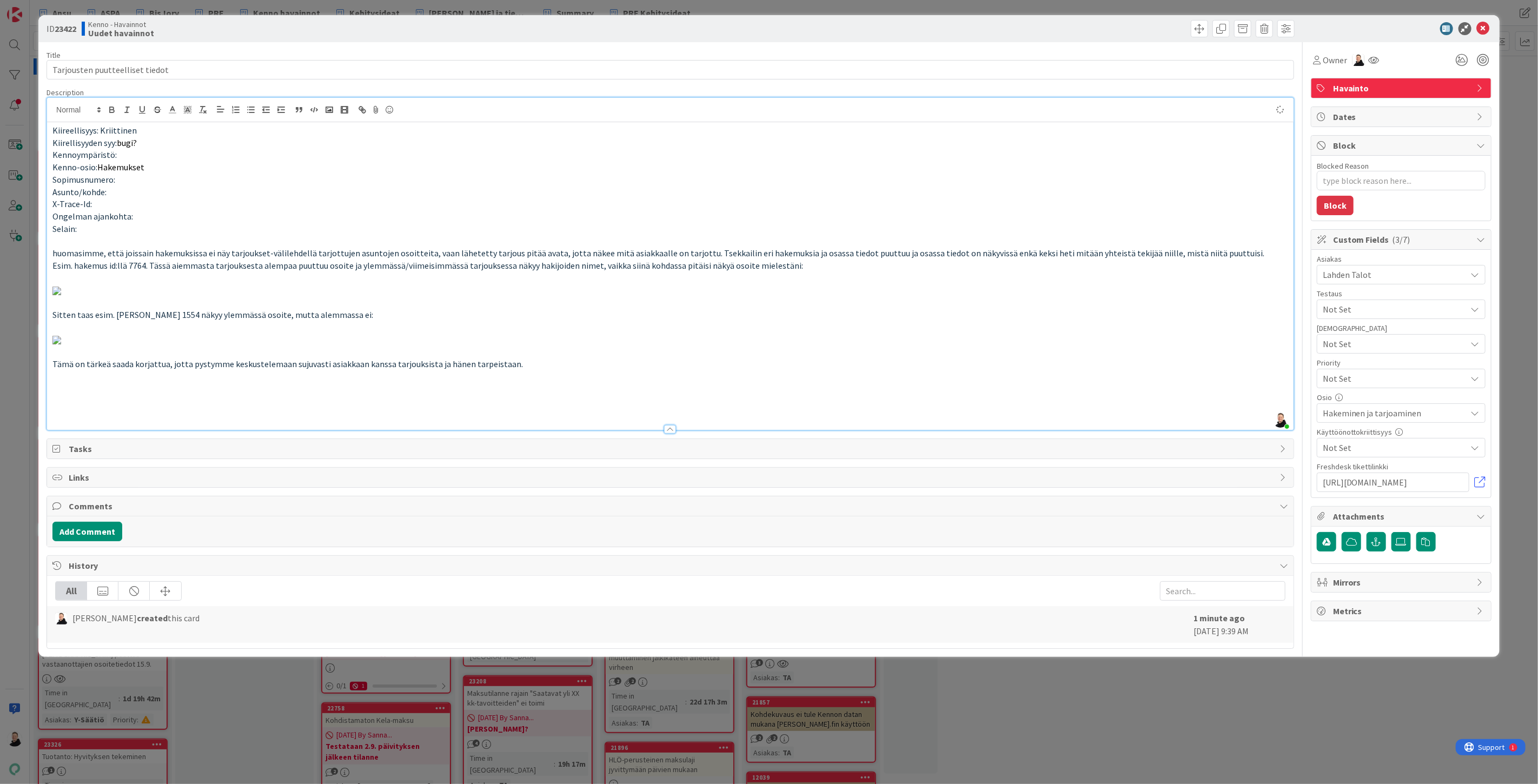
type textarea "x"
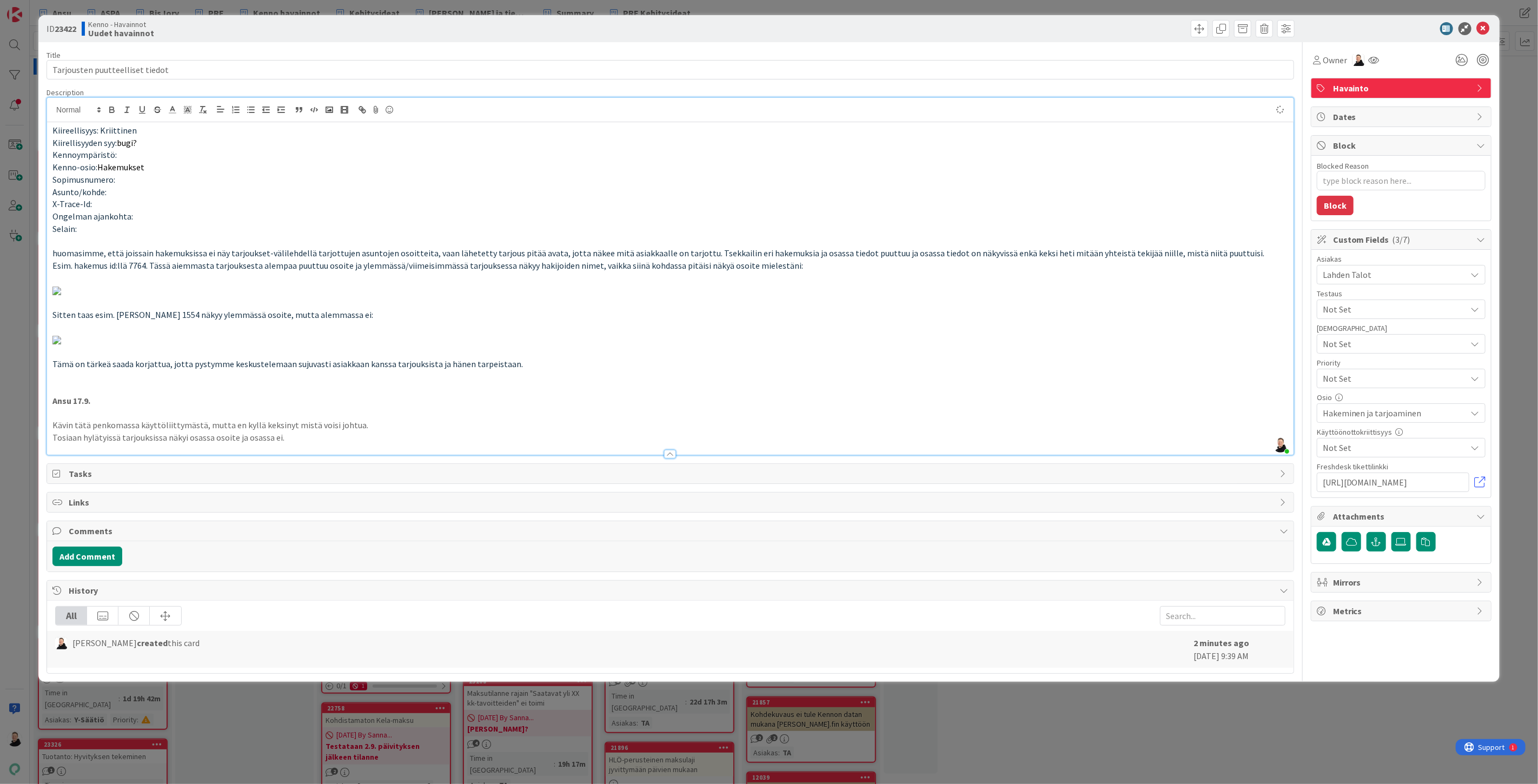
type textarea "x"
click at [1477, 30] on icon at bounding box center [1483, 29] width 13 height 13
